Goal: Task Accomplishment & Management: Use online tool/utility

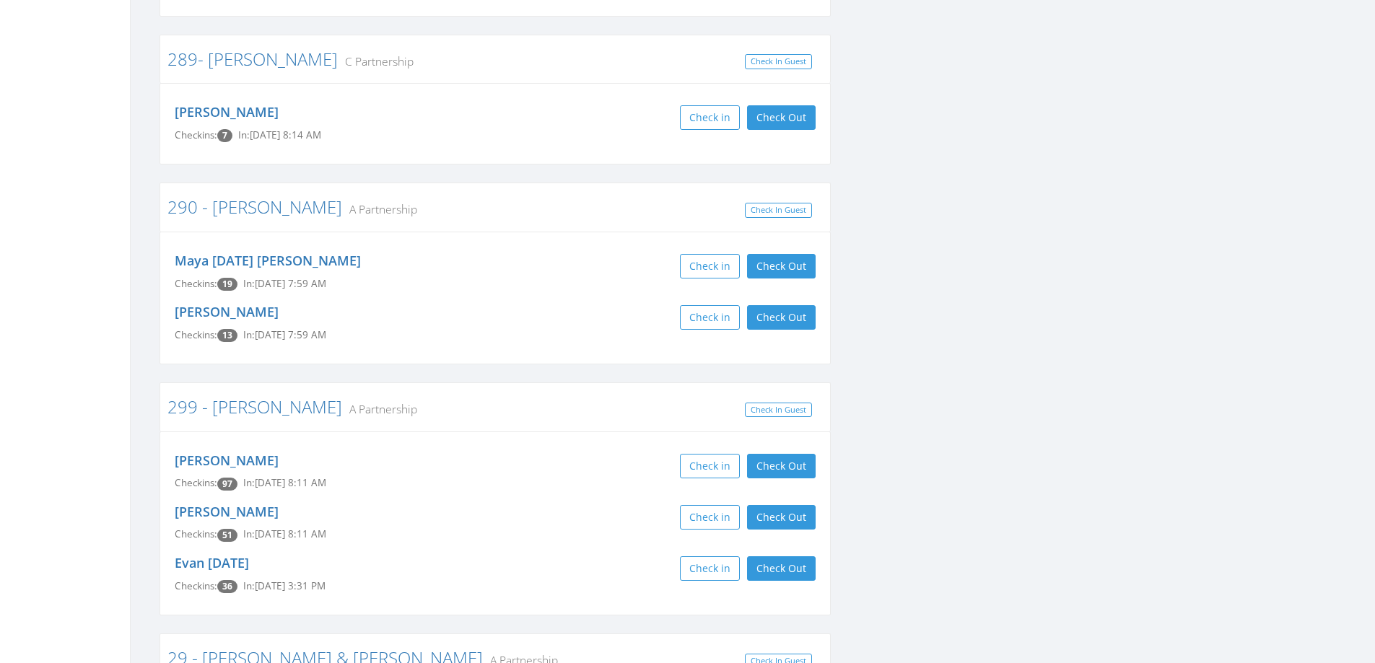
scroll to position [4691, 0]
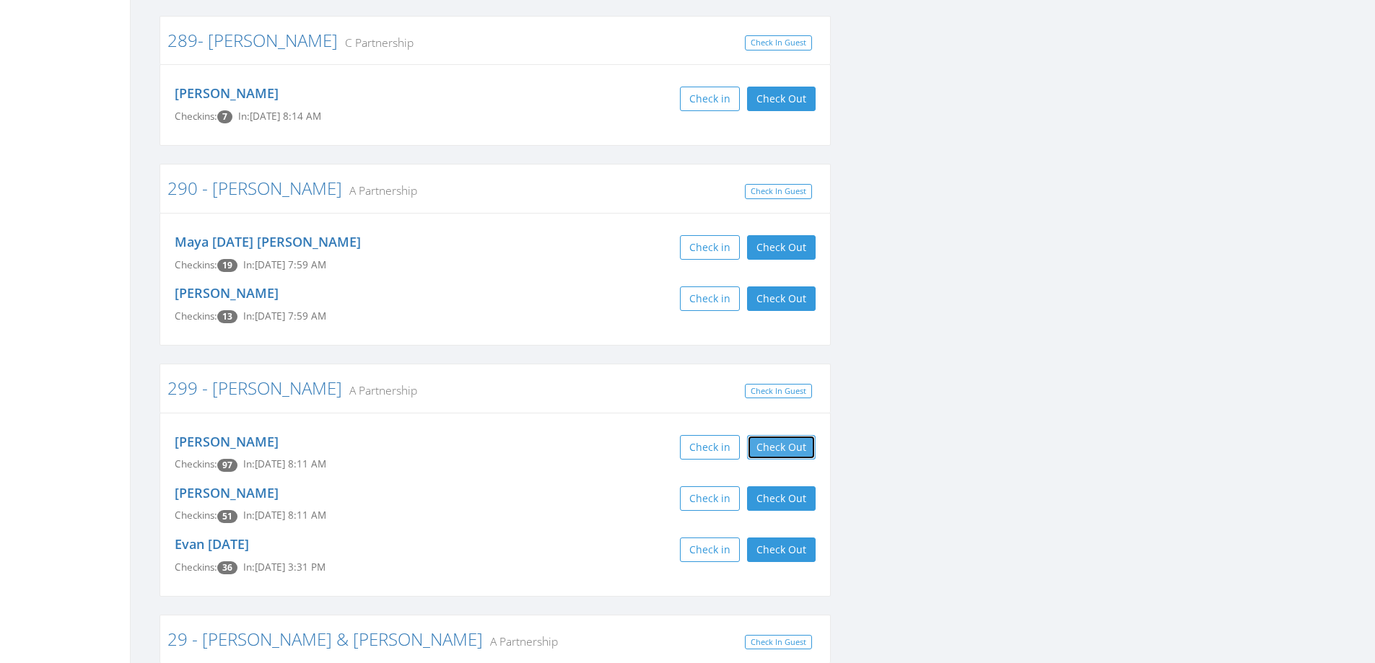
click at [787, 435] on button "Check Out" at bounding box center [781, 447] width 69 height 25
click at [791, 486] on button "Check Out" at bounding box center [781, 498] width 69 height 25
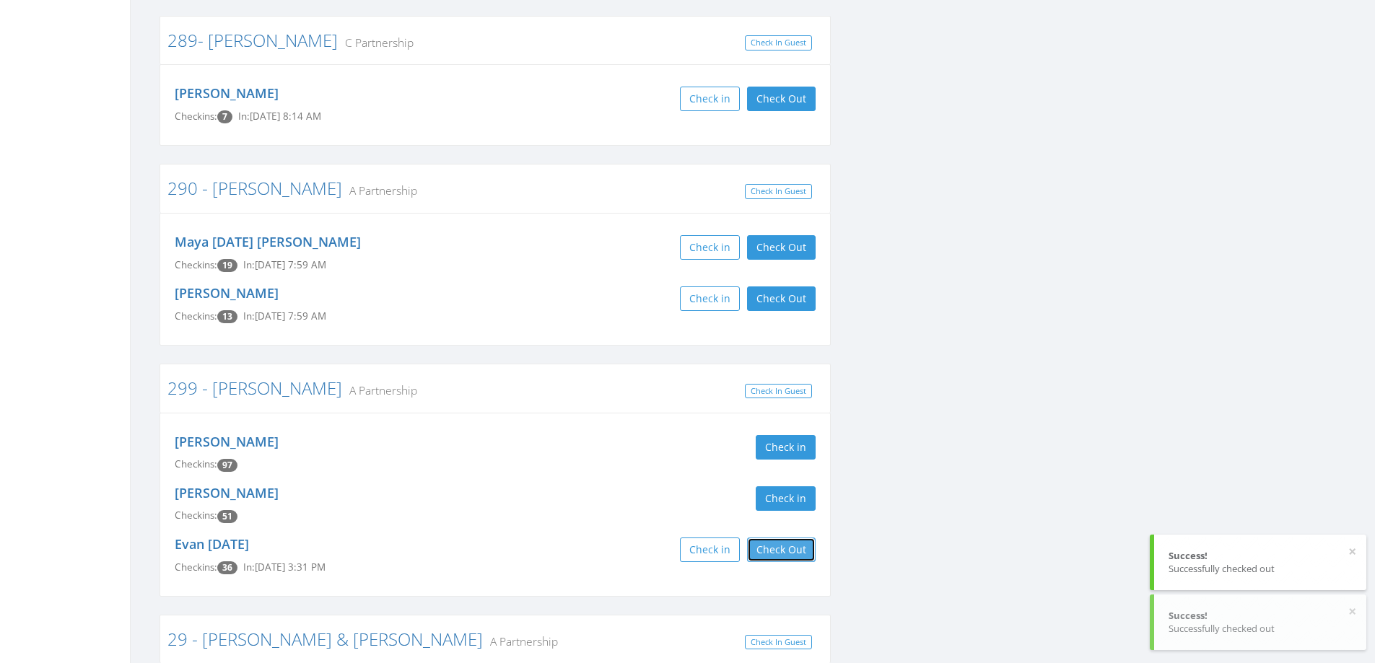
click at [790, 538] on button "Check Out" at bounding box center [781, 550] width 69 height 25
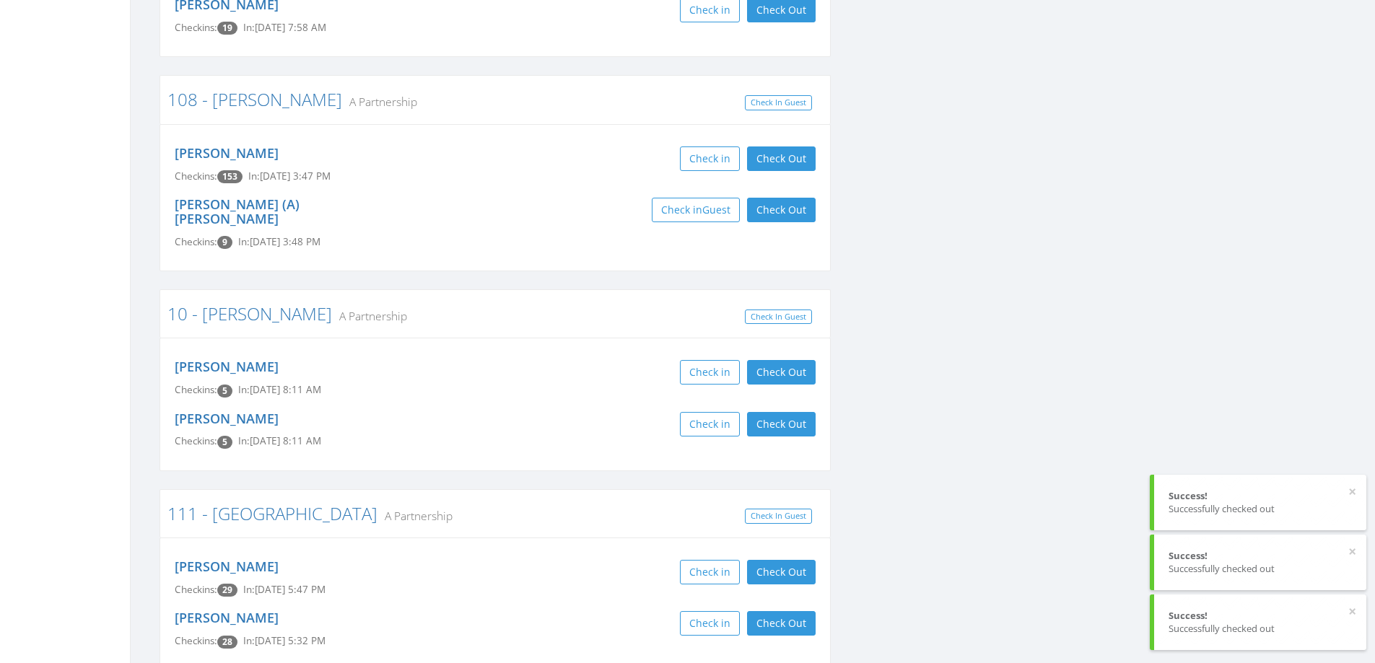
scroll to position [0, 0]
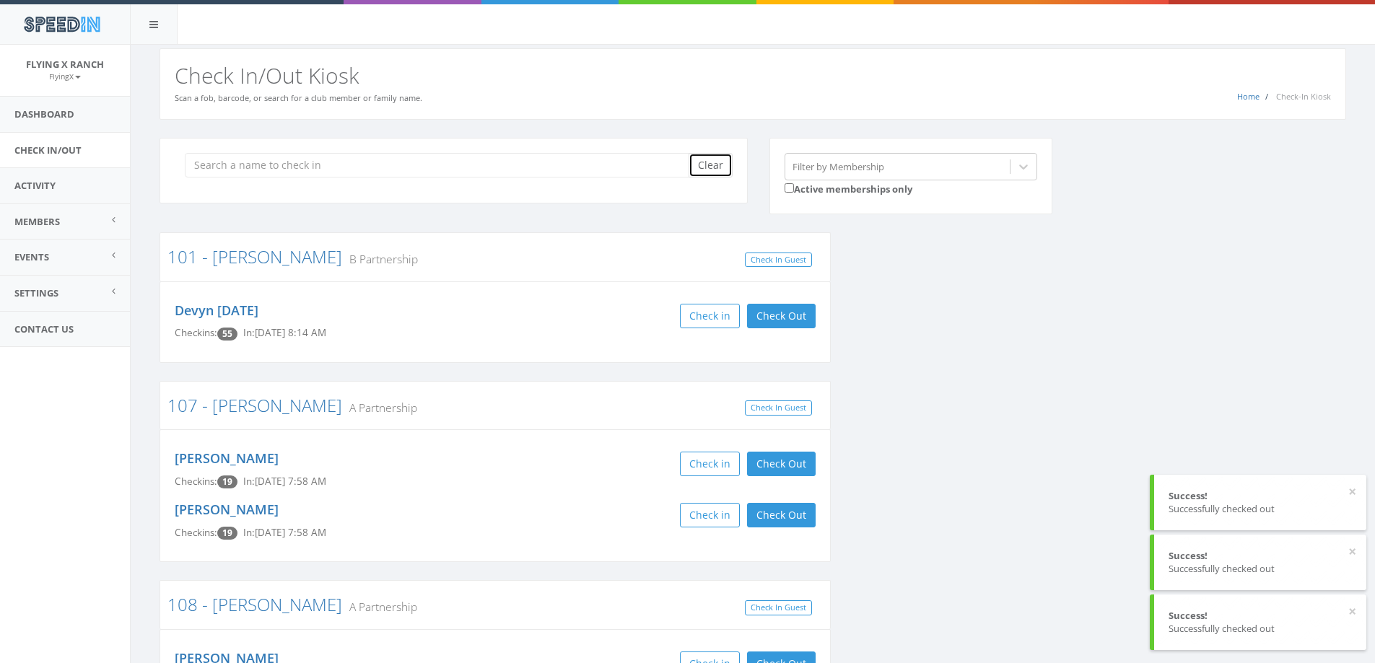
click at [712, 159] on button "Clear" at bounding box center [711, 165] width 44 height 25
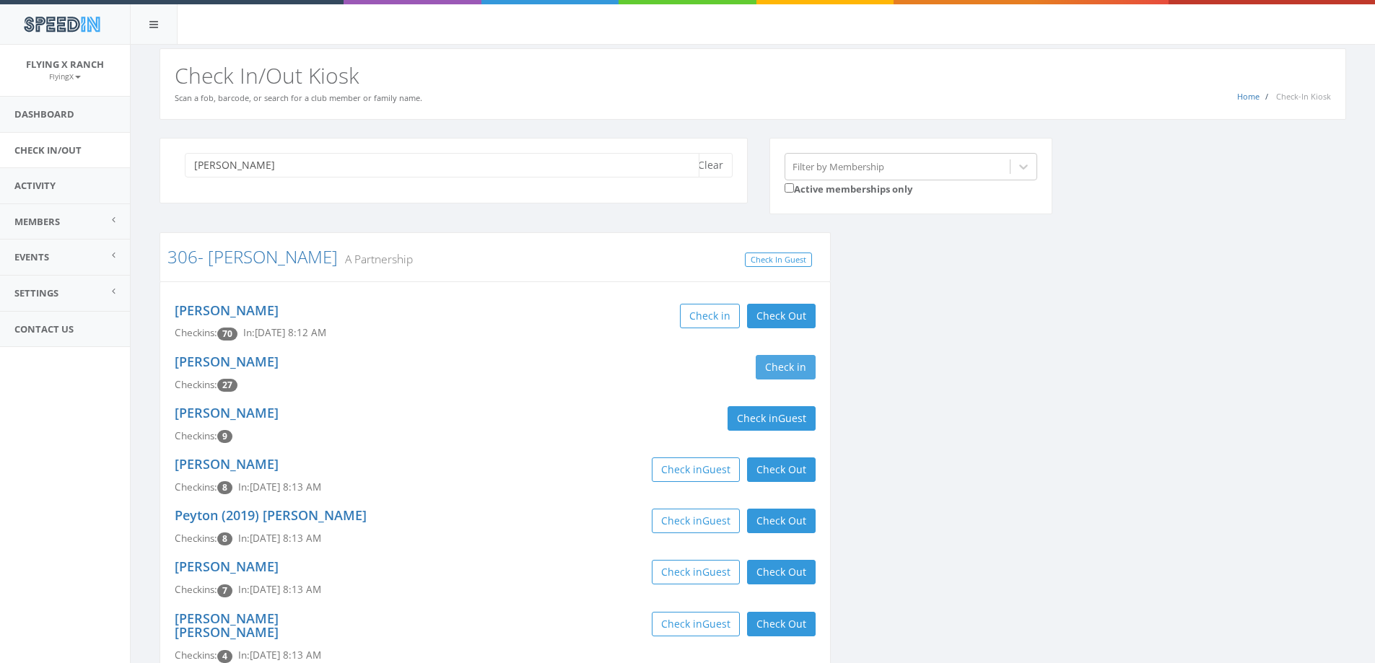
type input "kline"
click at [782, 368] on button "Check in" at bounding box center [786, 367] width 60 height 25
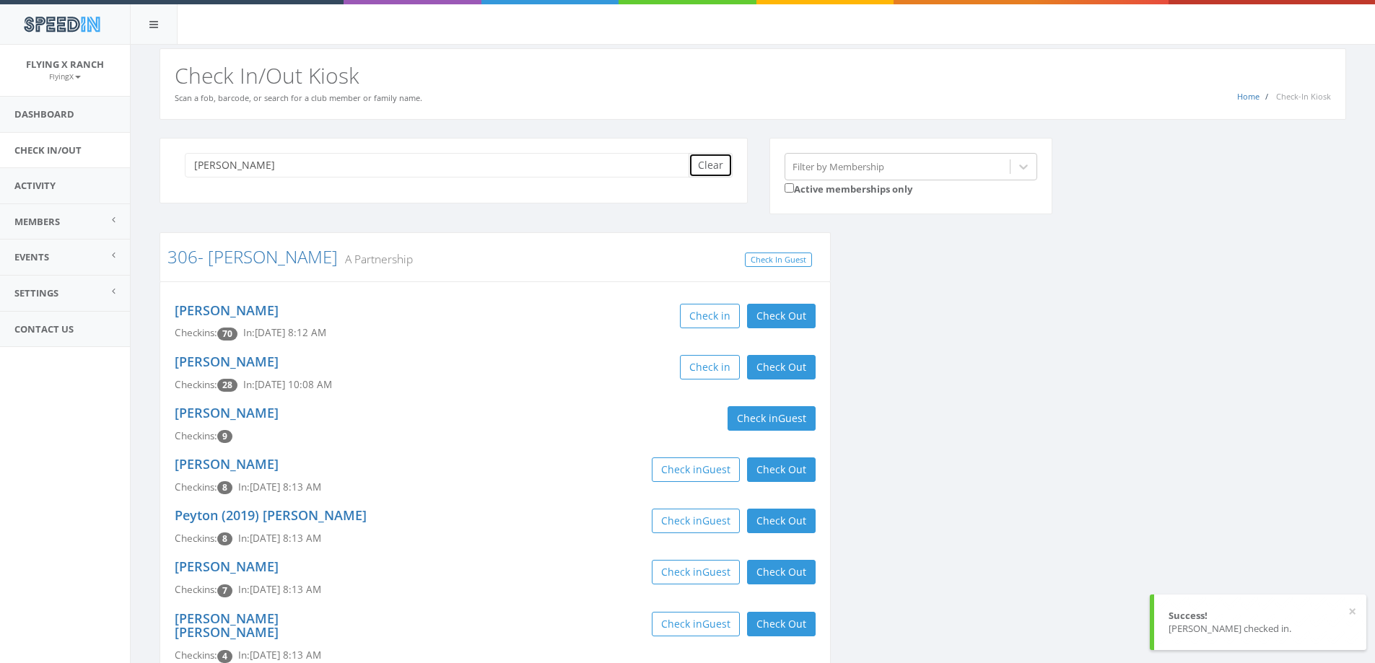
click at [711, 167] on button "Clear" at bounding box center [711, 165] width 44 height 25
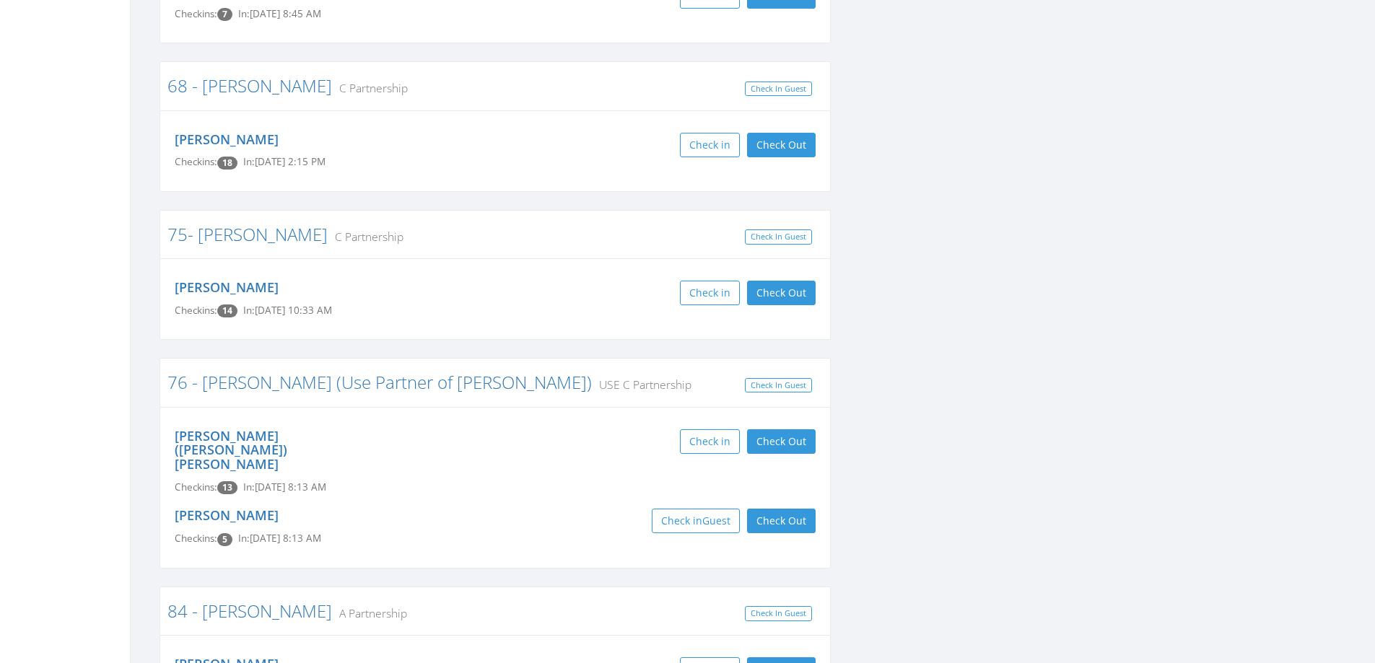
scroll to position [6134, 0]
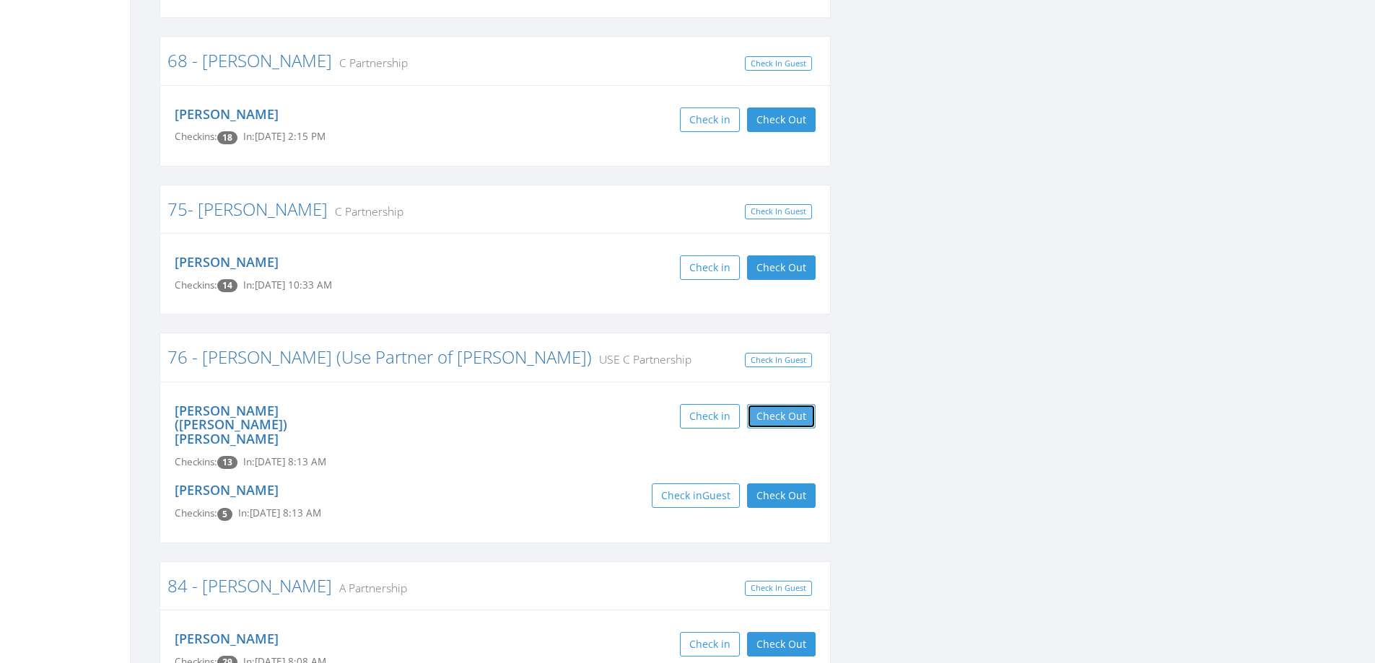
click at [795, 404] on button "Check Out" at bounding box center [781, 416] width 69 height 25
click at [795, 484] on button "Check Out" at bounding box center [781, 496] width 69 height 25
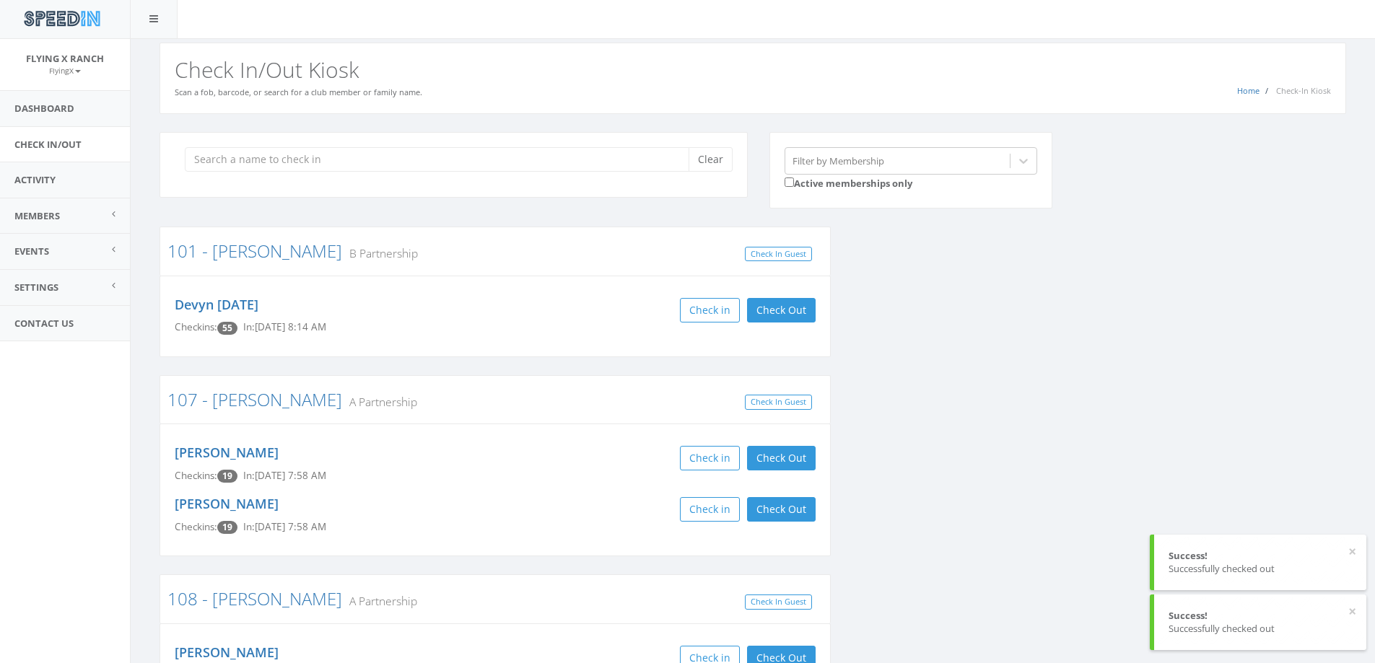
scroll to position [0, 0]
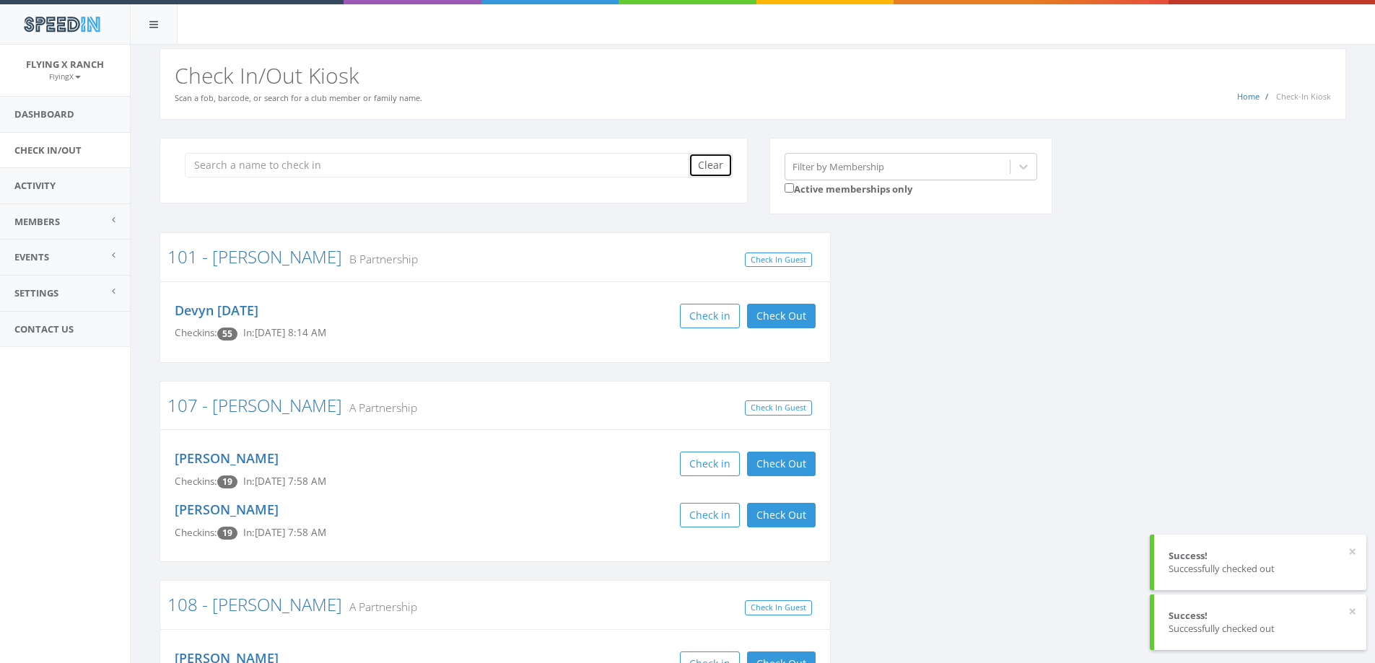
click at [715, 165] on button "Clear" at bounding box center [711, 165] width 44 height 25
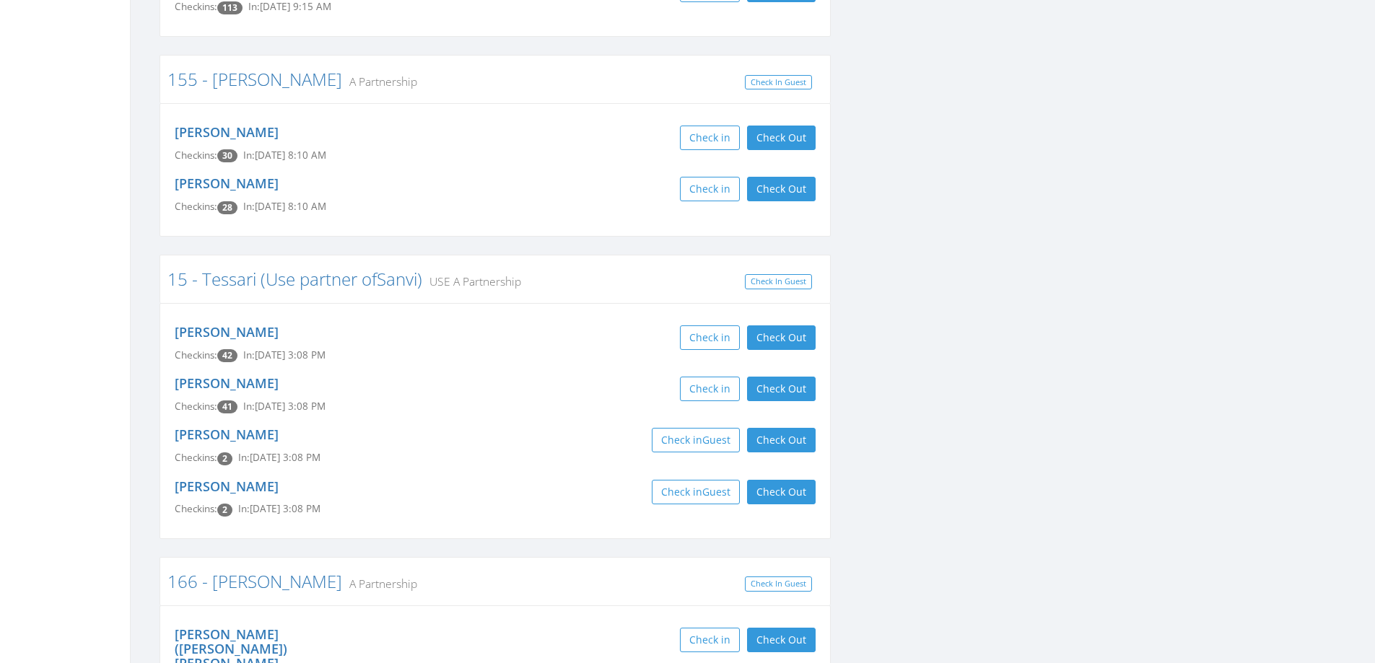
scroll to position [1876, 0]
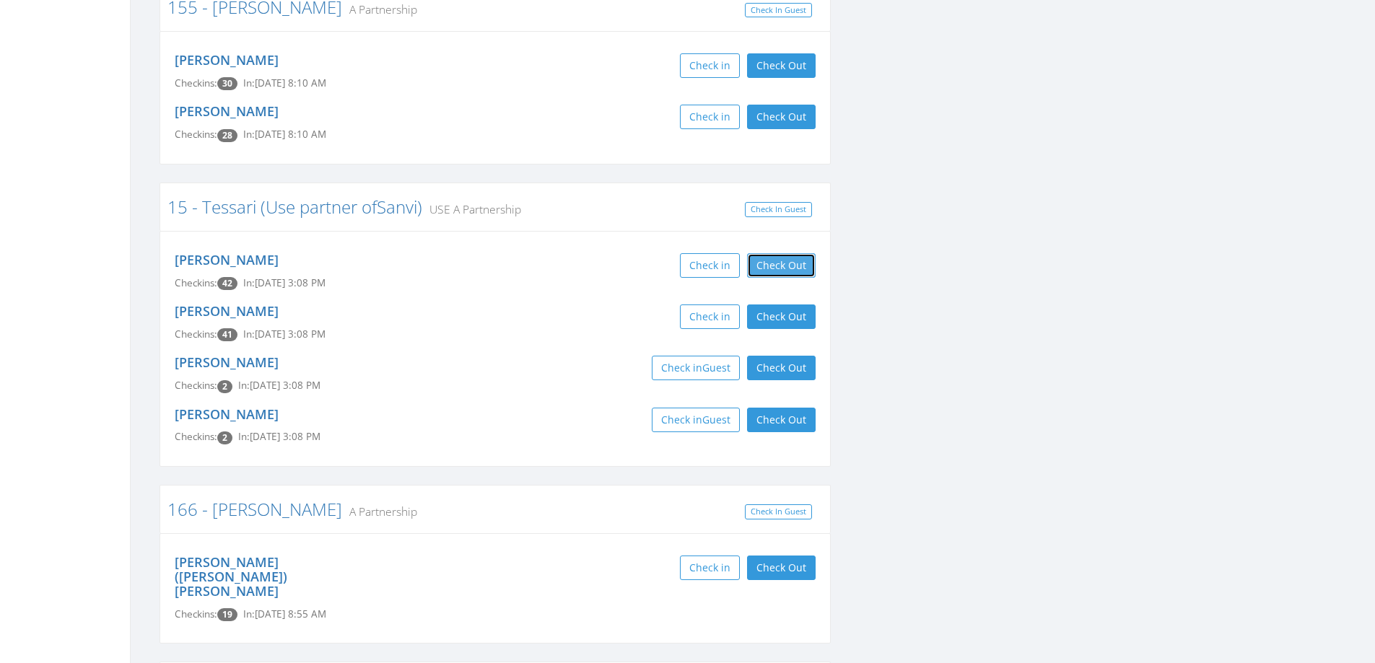
click at [775, 253] on button "Check Out" at bounding box center [781, 265] width 69 height 25
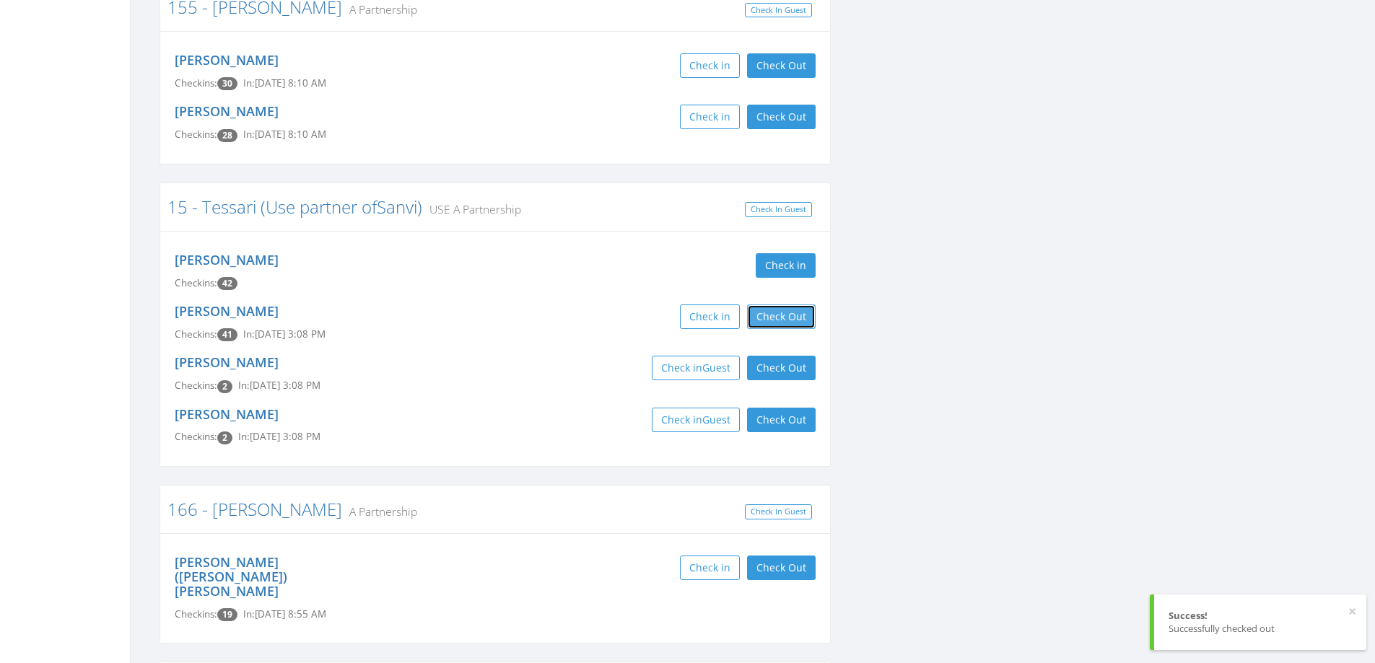
click at [789, 305] on button "Check Out" at bounding box center [781, 317] width 69 height 25
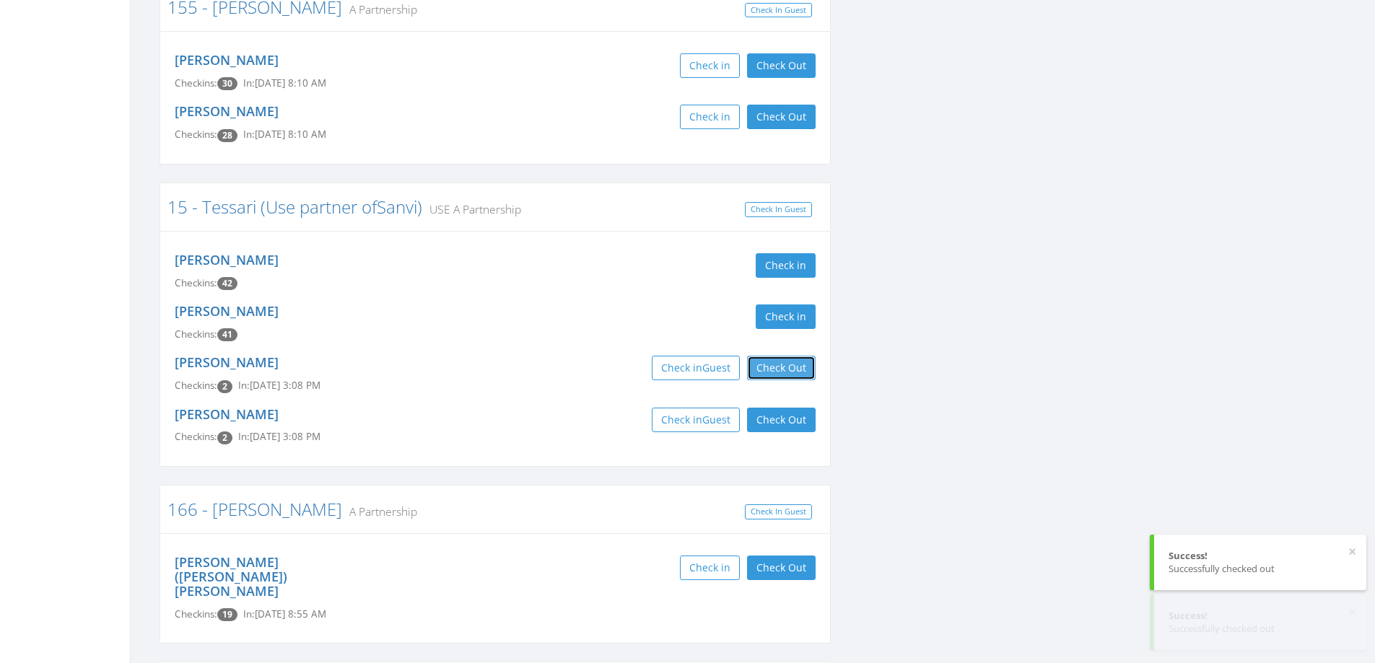
click at [783, 356] on button "Check Out" at bounding box center [781, 368] width 69 height 25
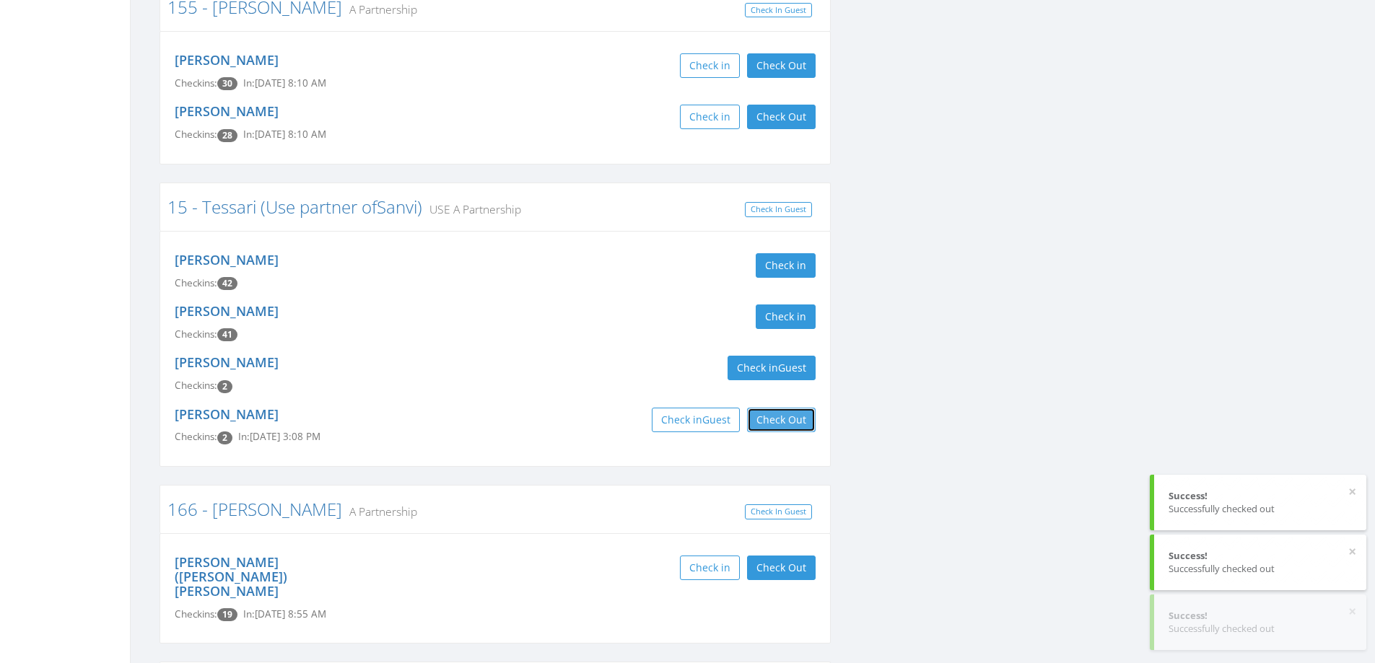
click at [774, 408] on button "Check Out" at bounding box center [781, 420] width 69 height 25
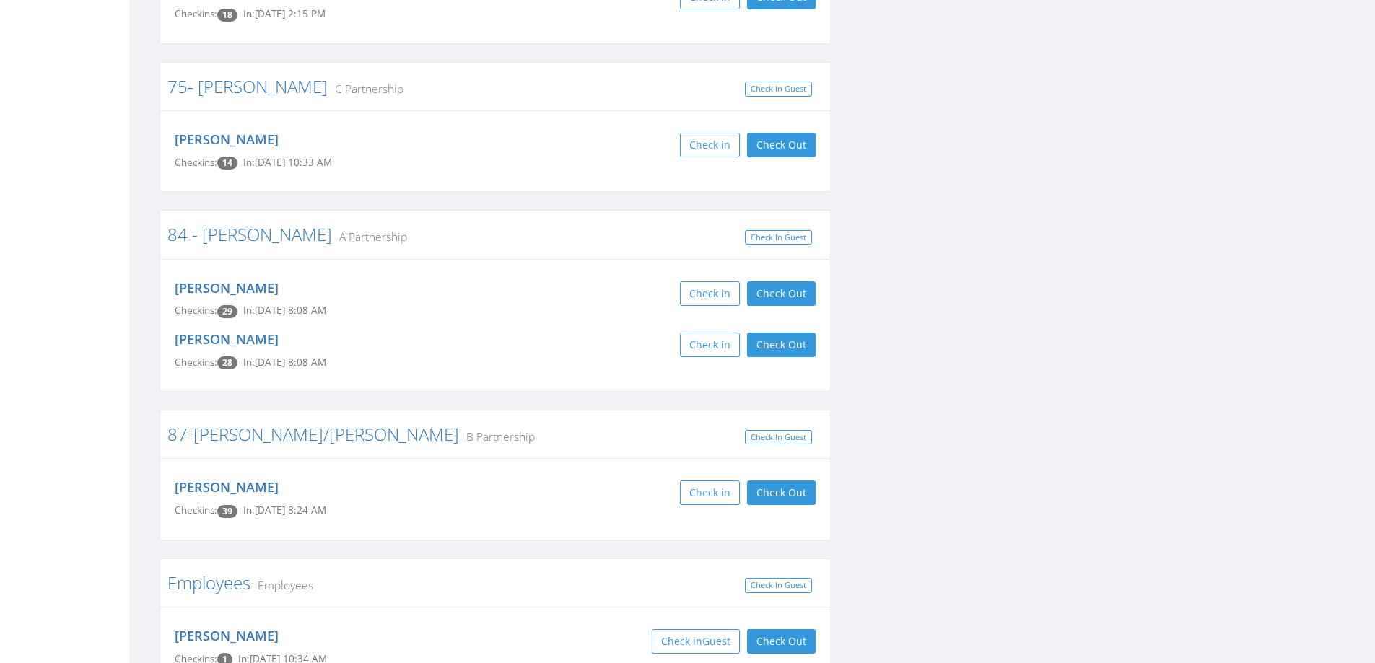
scroll to position [6279, 0]
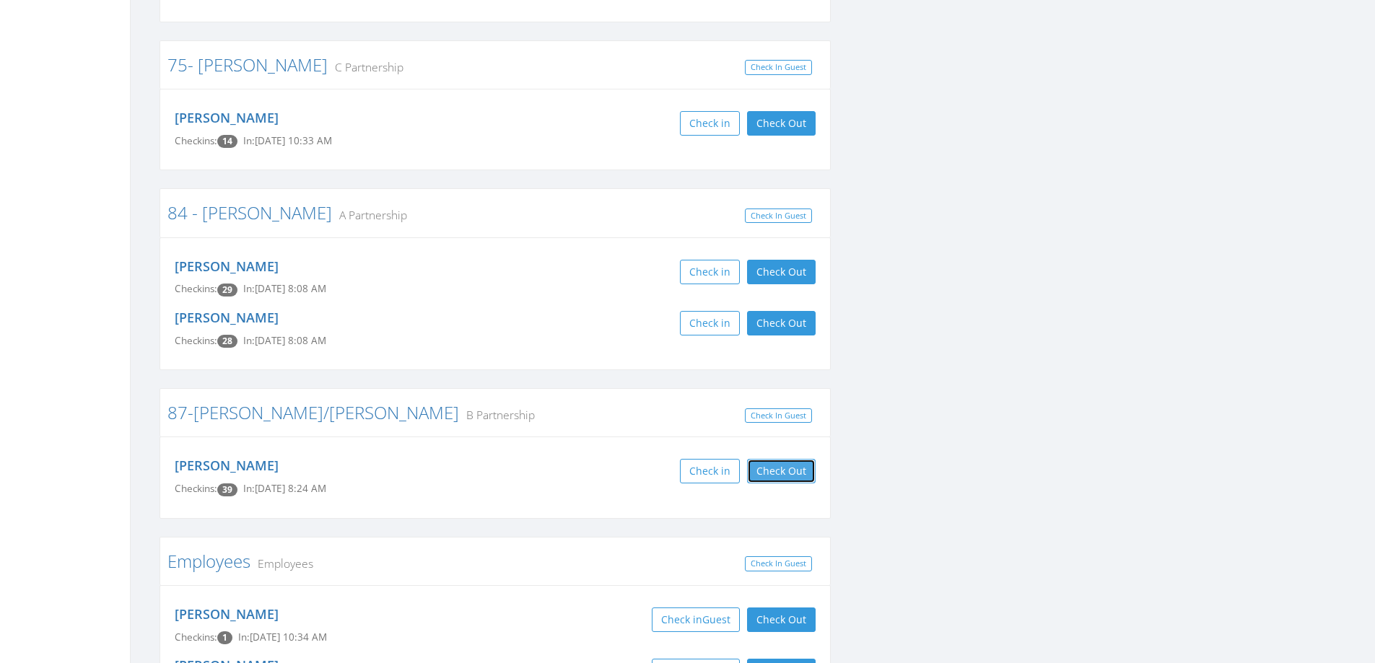
click at [766, 459] on button "Check Out" at bounding box center [781, 471] width 69 height 25
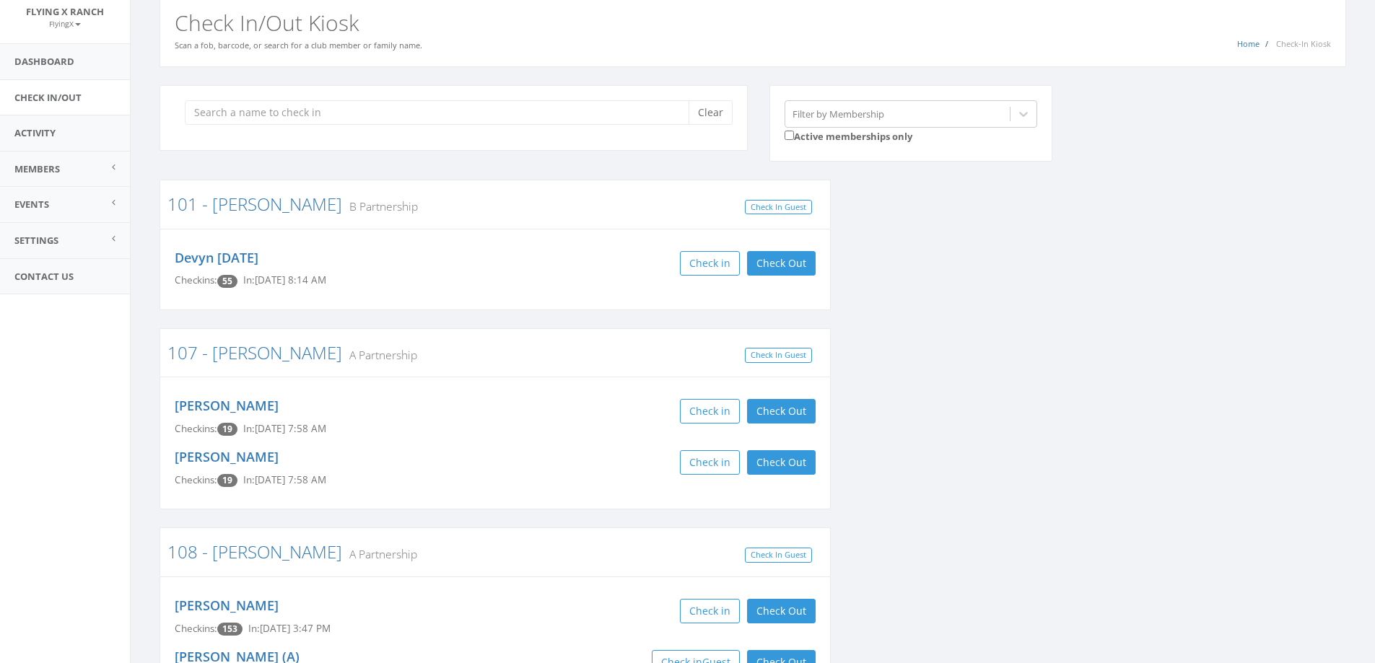
scroll to position [0, 0]
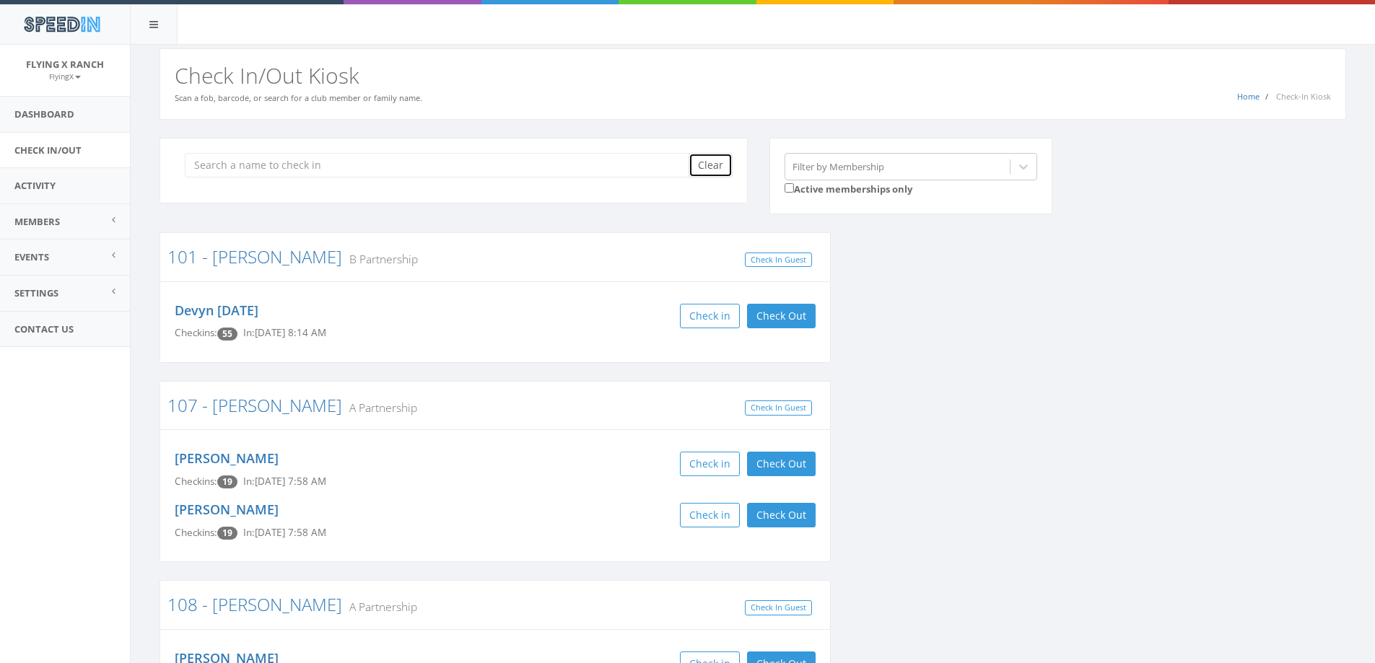
click at [712, 155] on button "Clear" at bounding box center [711, 165] width 44 height 25
click at [33, 116] on link "Dashboard" at bounding box center [65, 114] width 130 height 35
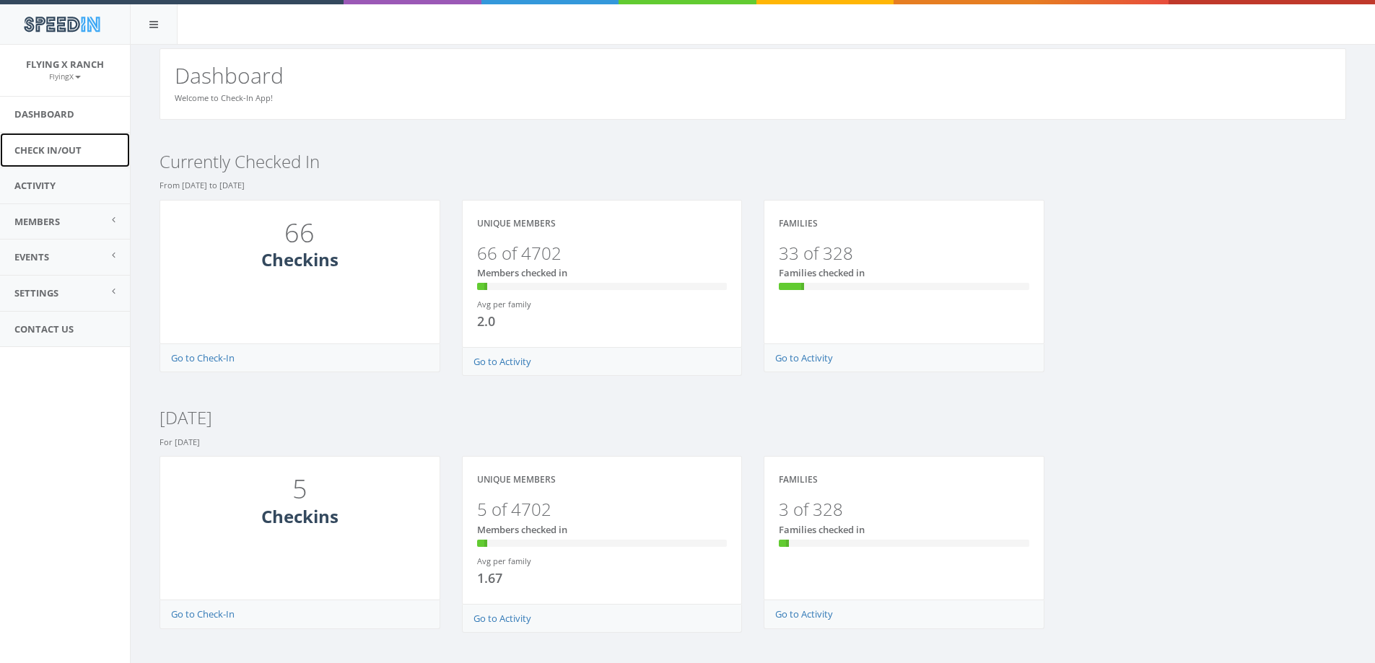
click at [64, 148] on link "Check In/Out" at bounding box center [65, 150] width 130 height 35
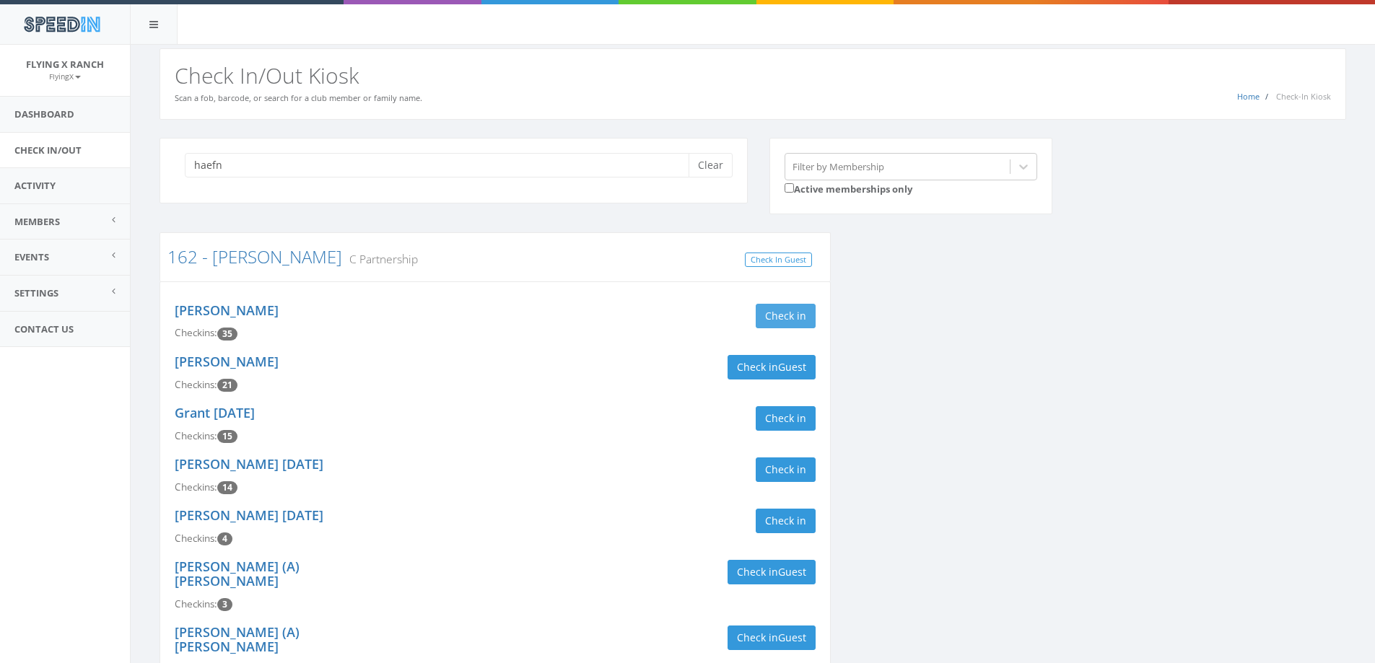
type input "haefn"
click at [771, 310] on button "Check in" at bounding box center [786, 316] width 60 height 25
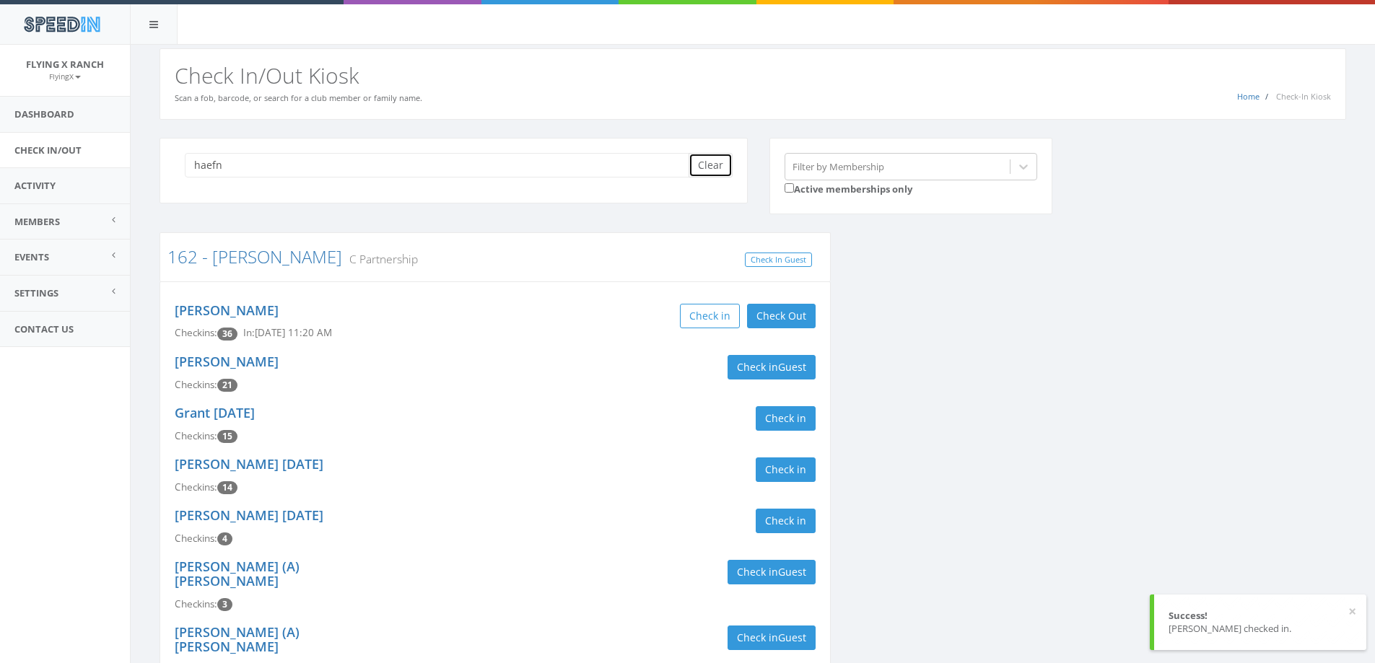
click at [695, 167] on button "Clear" at bounding box center [711, 165] width 44 height 25
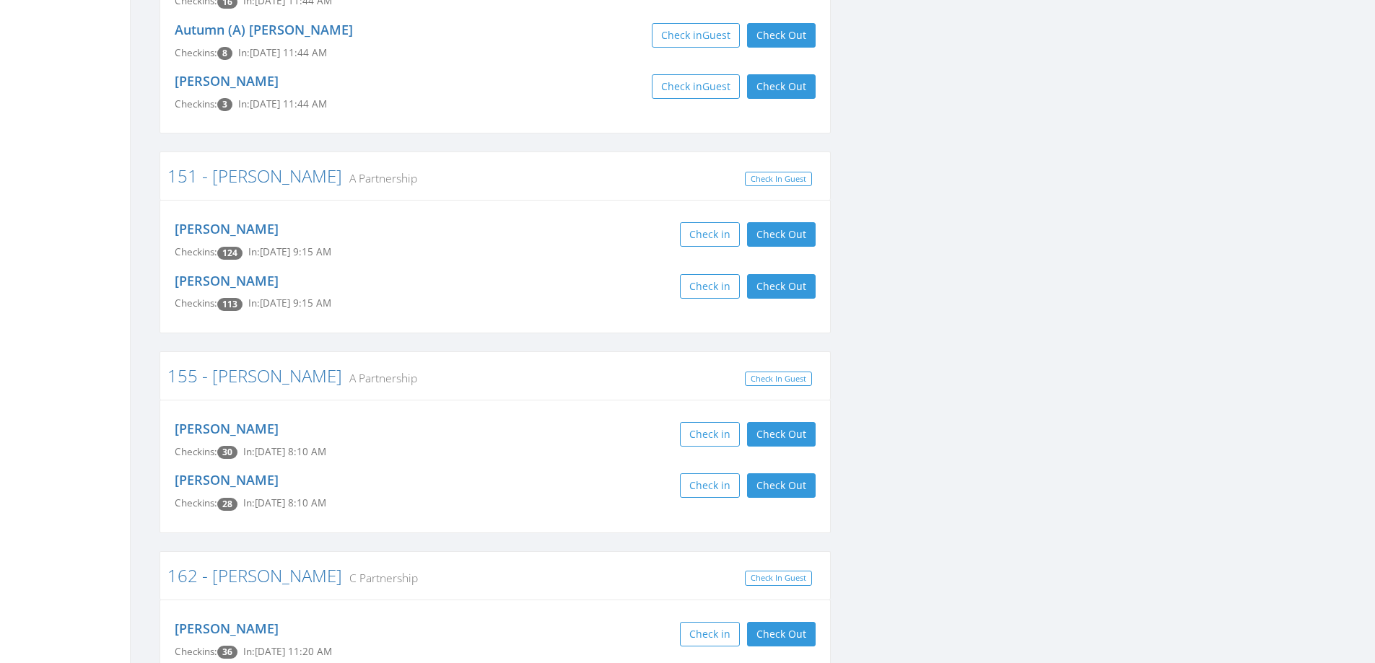
scroll to position [1516, 0]
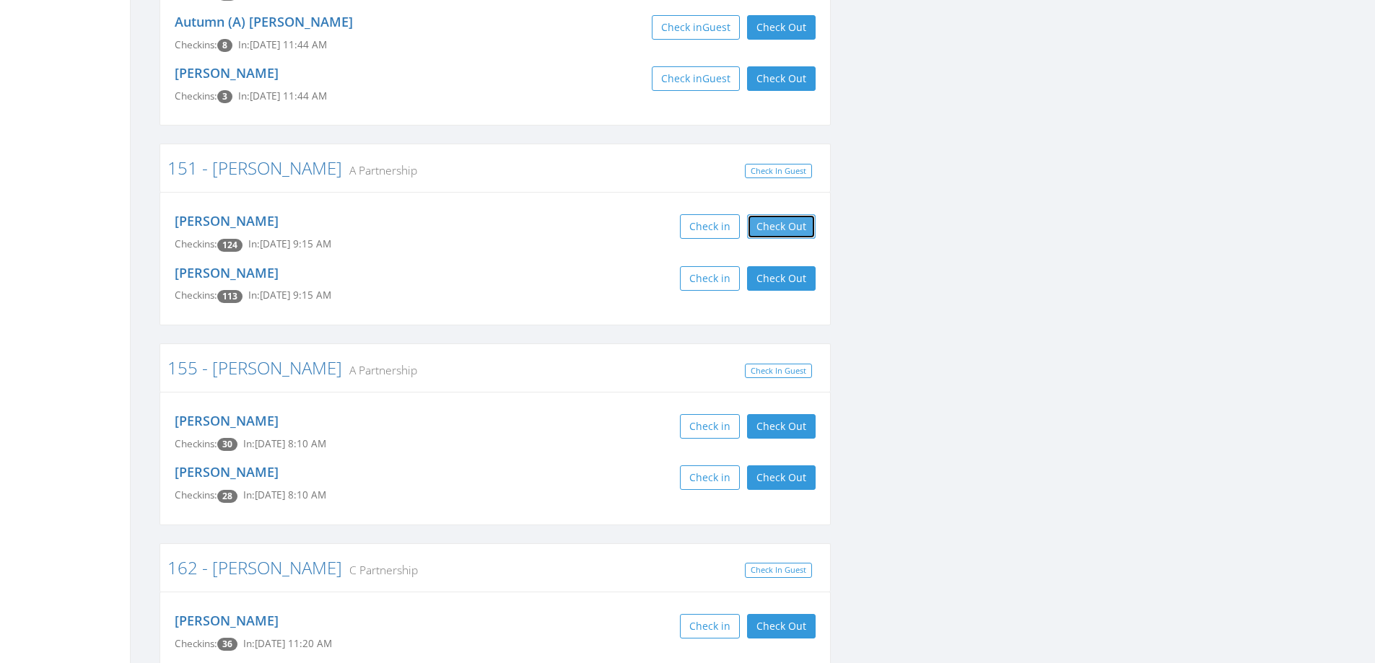
click at [787, 214] on button "Check Out" at bounding box center [781, 226] width 69 height 25
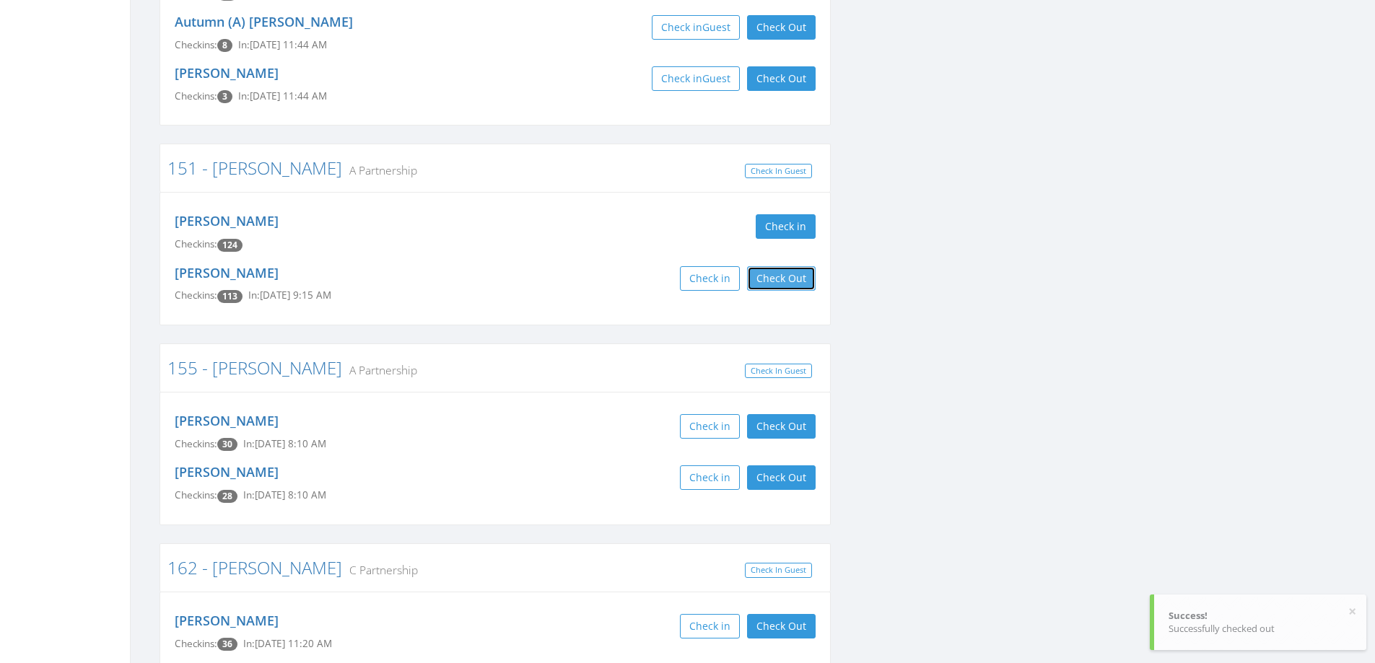
click at [787, 266] on button "Check Out" at bounding box center [781, 278] width 69 height 25
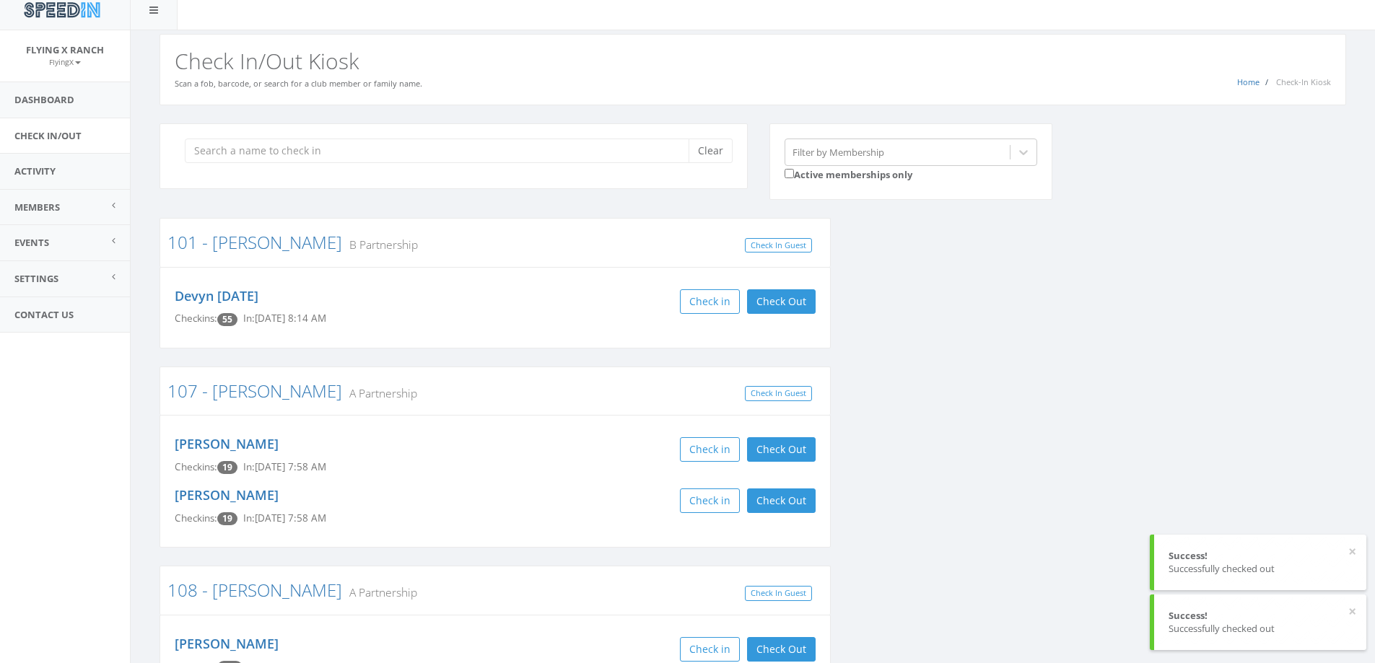
scroll to position [0, 0]
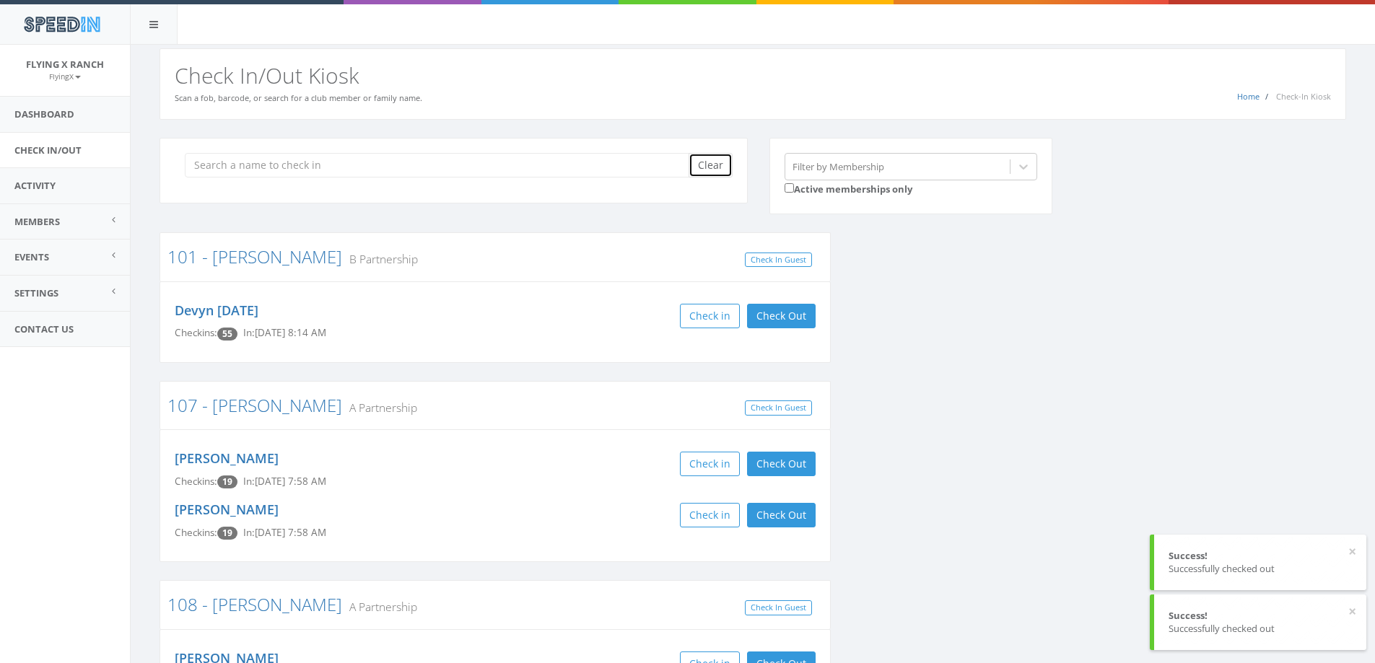
click at [727, 170] on button "Clear" at bounding box center [711, 165] width 44 height 25
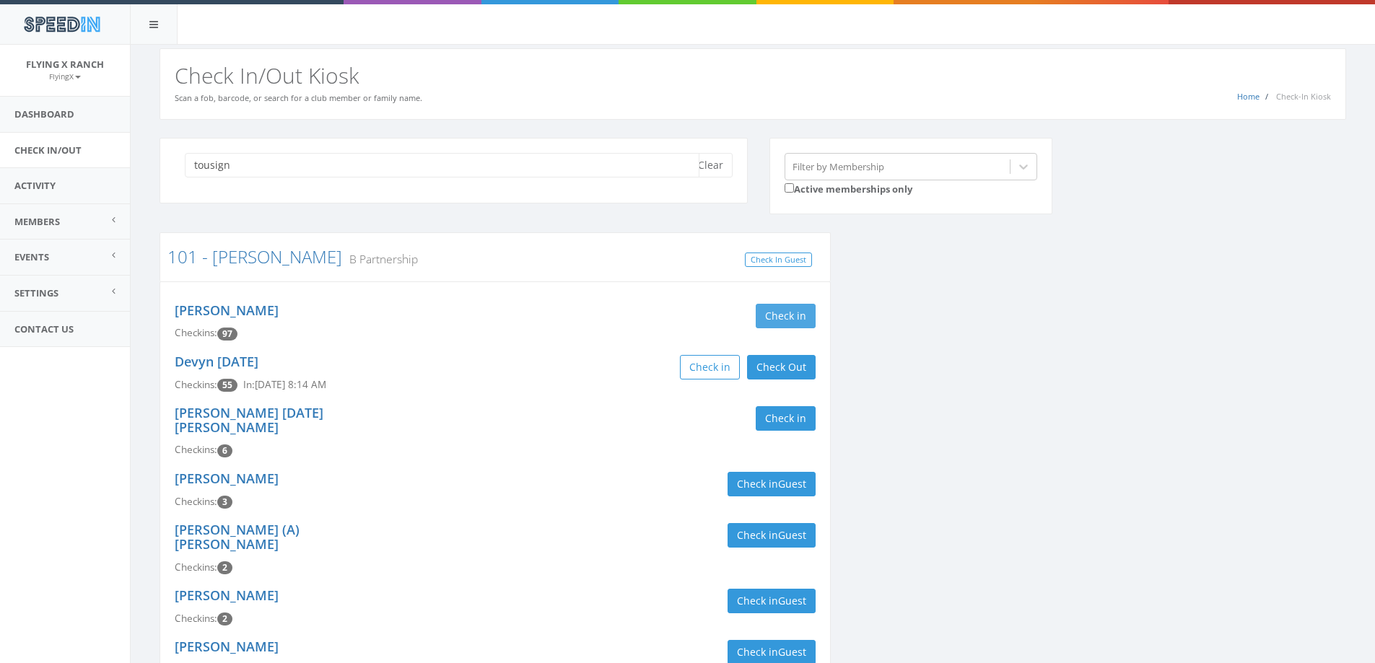
type input "tousign"
click at [776, 317] on button "Check in" at bounding box center [786, 316] width 60 height 25
click at [716, 164] on button "Clear" at bounding box center [711, 165] width 44 height 25
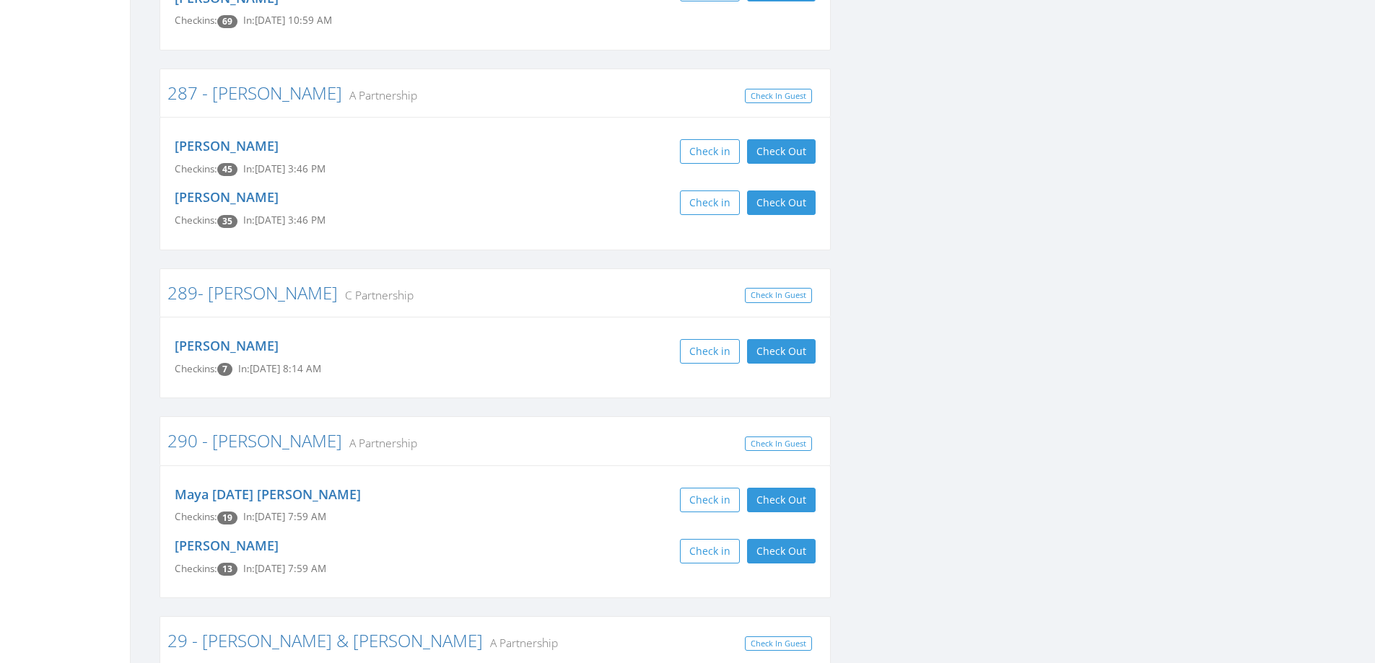
scroll to position [4186, 0]
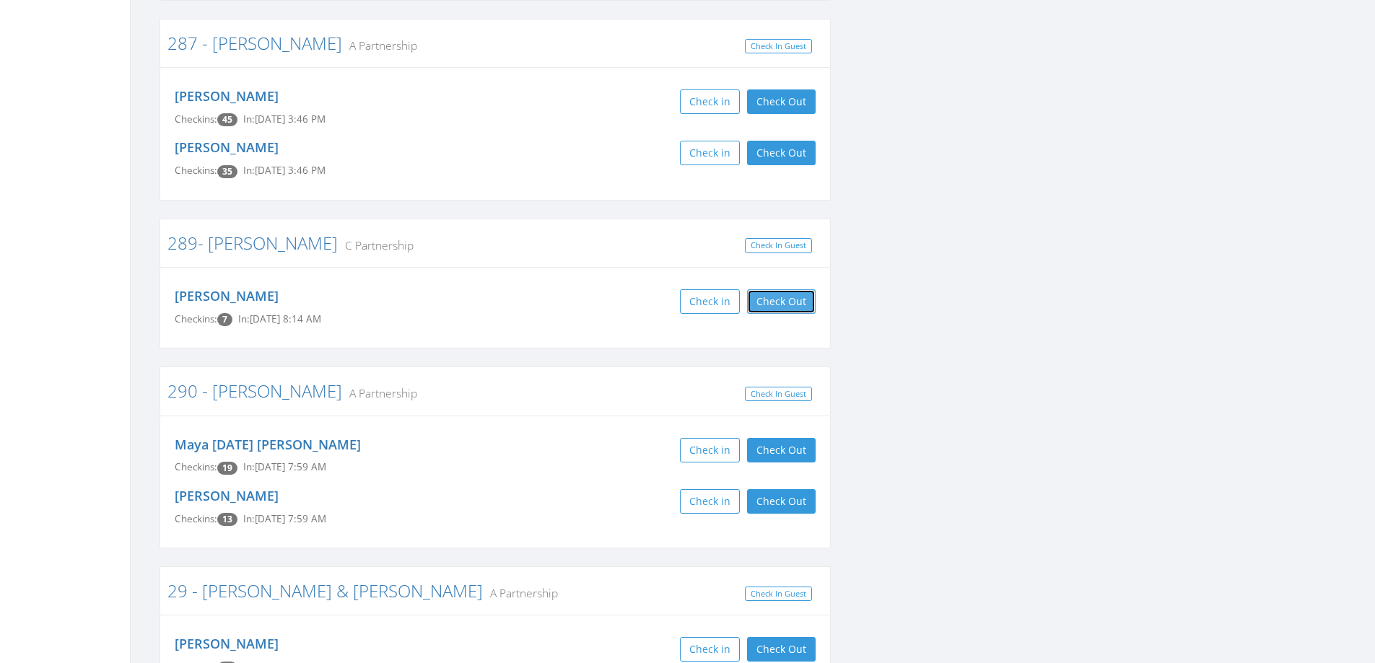
click at [808, 289] on button "Check Out" at bounding box center [781, 301] width 69 height 25
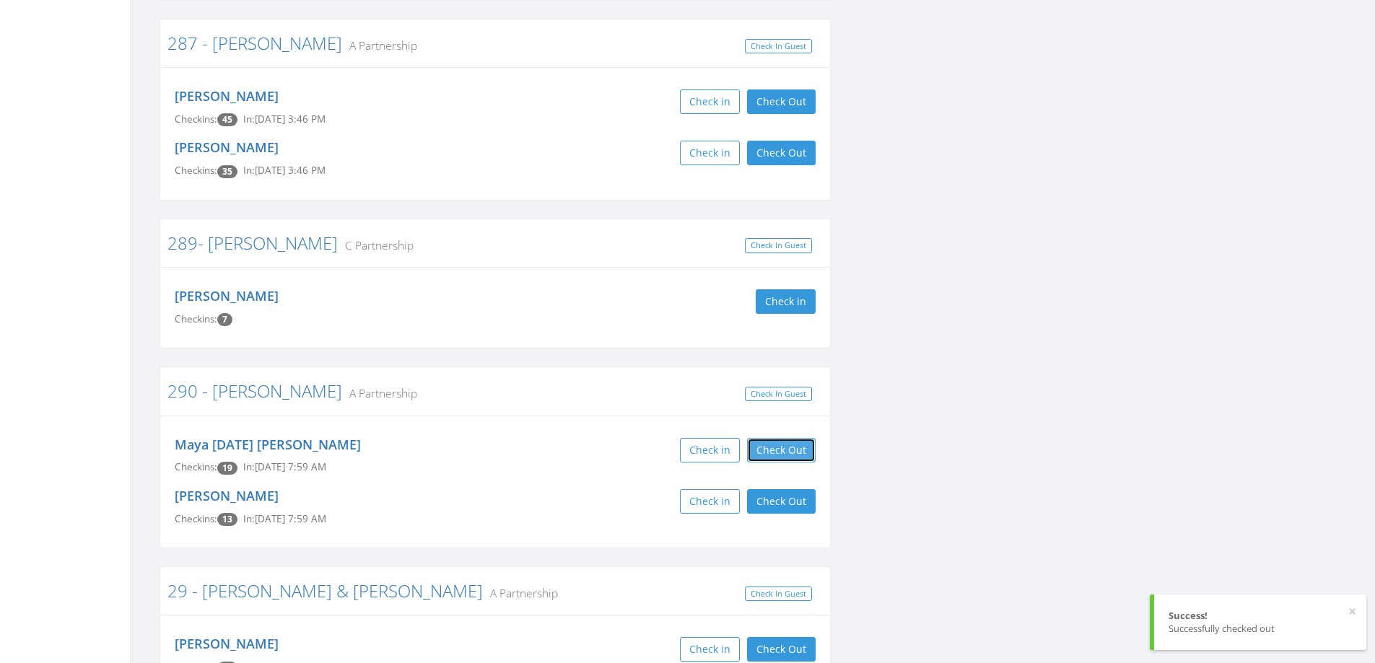
click at [777, 438] on button "Check Out" at bounding box center [781, 450] width 69 height 25
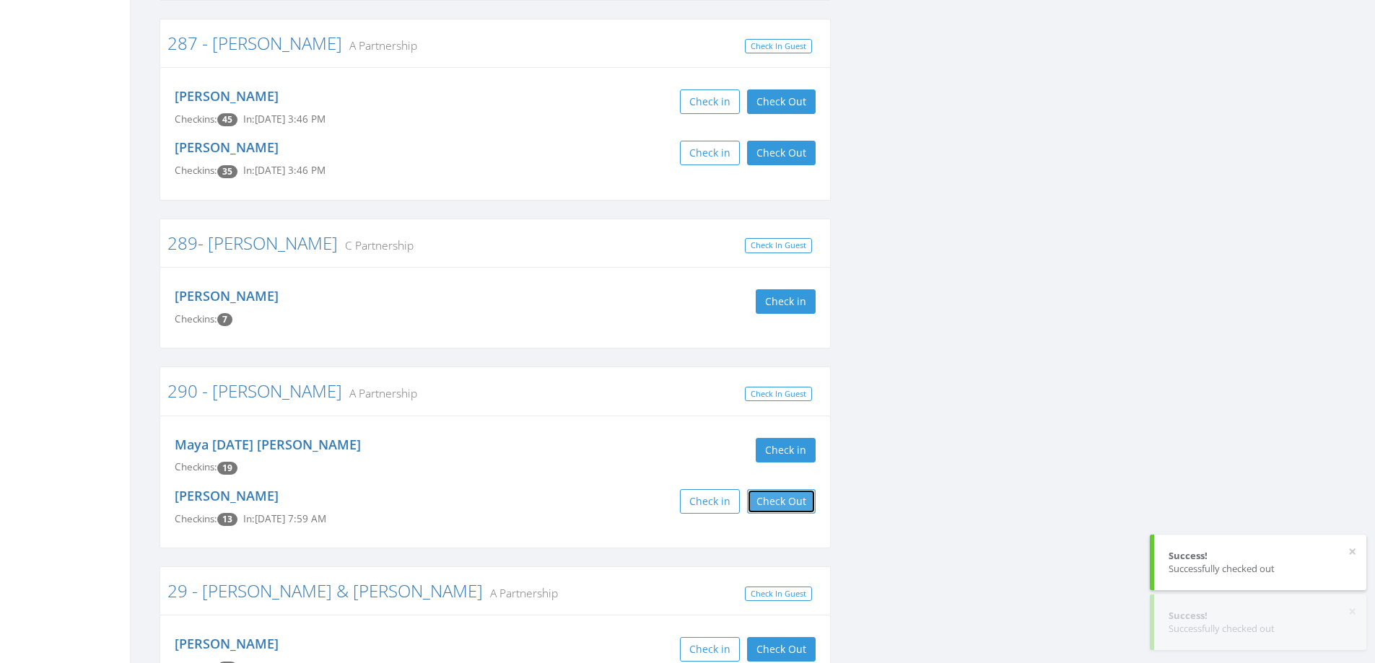
click at [770, 489] on button "Check Out" at bounding box center [781, 501] width 69 height 25
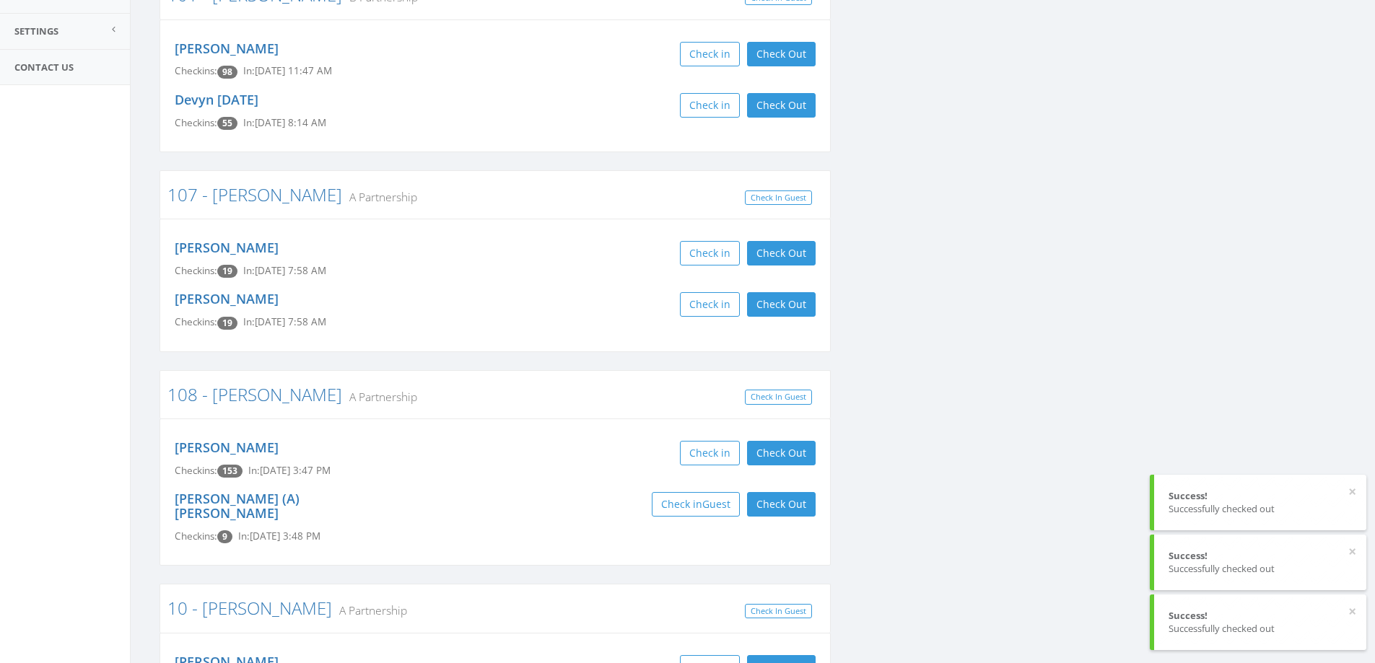
scroll to position [0, 0]
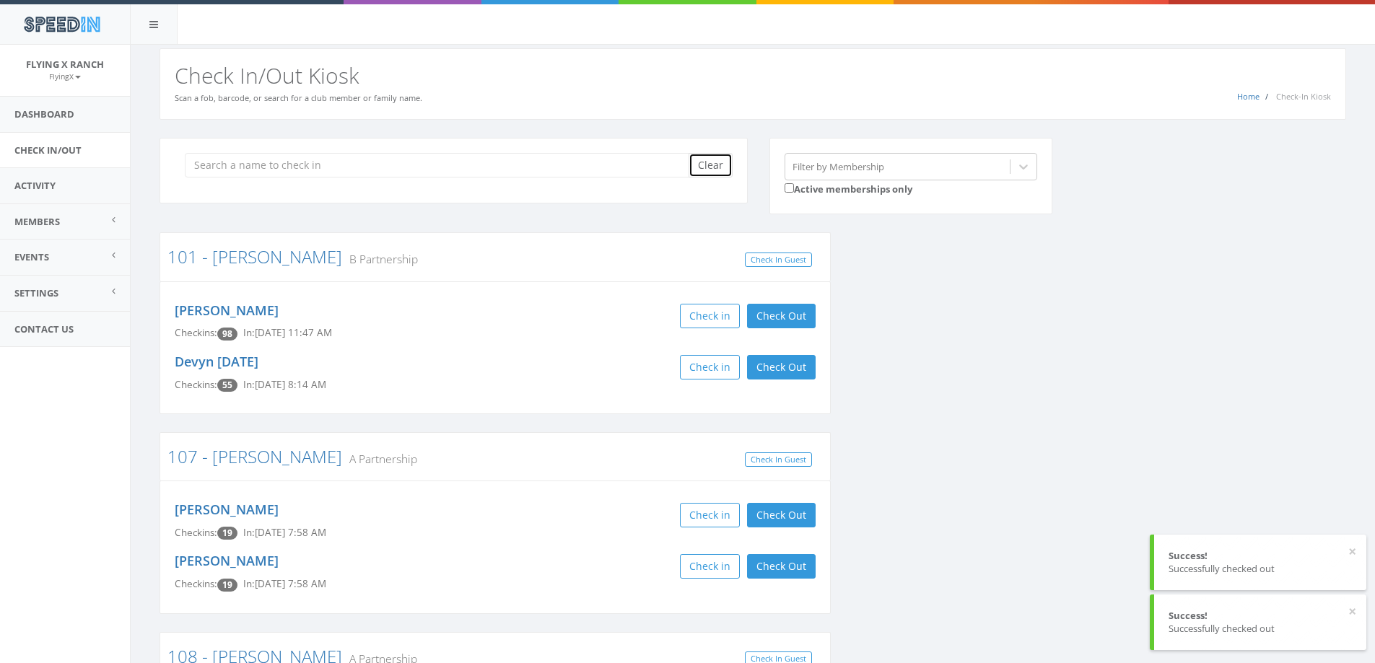
click at [714, 167] on button "Clear" at bounding box center [711, 165] width 44 height 25
